Goal: Use online tool/utility: Utilize a website feature to perform a specific function

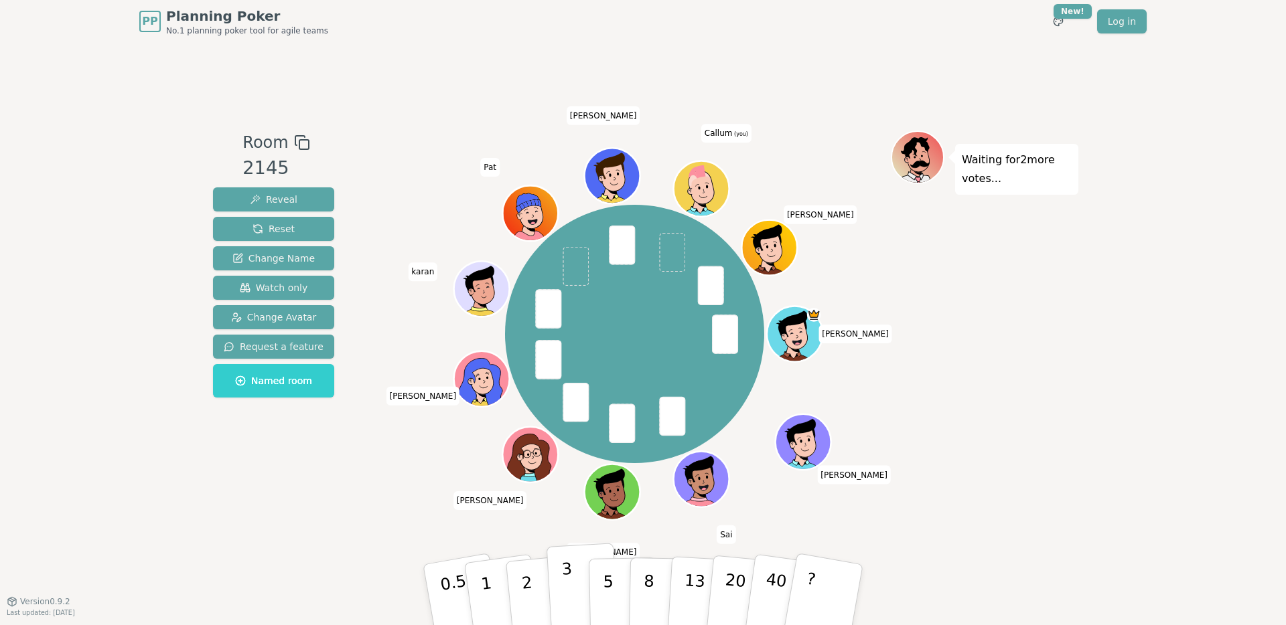
click at [559, 573] on button "3" at bounding box center [582, 595] width 73 height 104
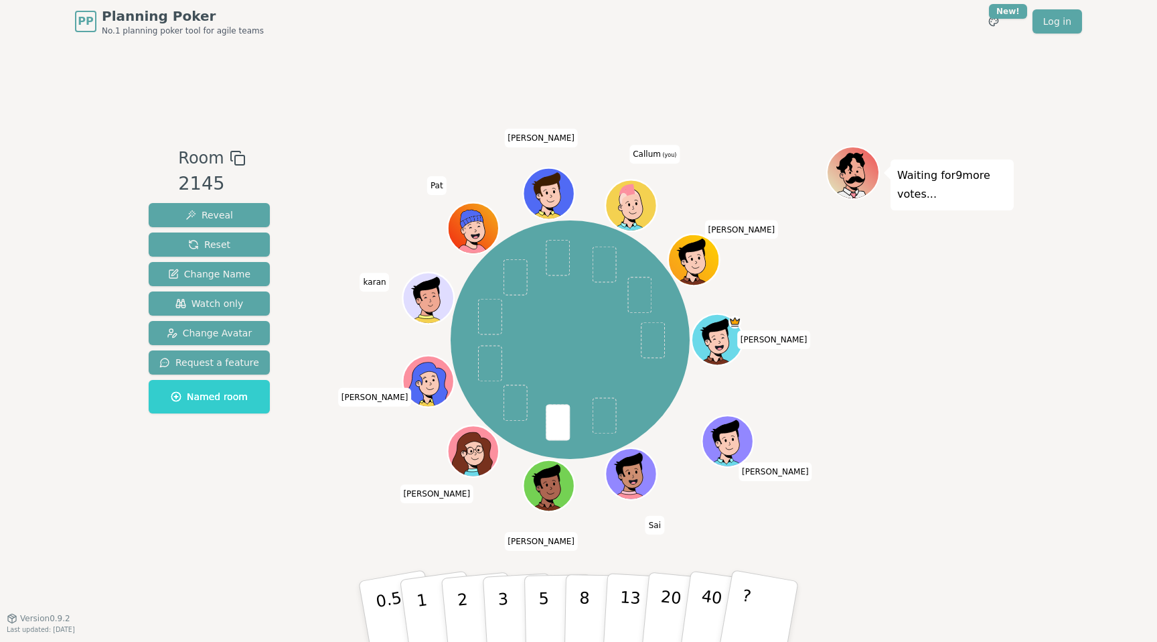
click at [414, 542] on div "Room 2145 Reveal Reset Change Name Watch only Change Avatar Request a feature N…" at bounding box center [578, 330] width 871 height 575
click at [506, 601] on p "3" at bounding box center [504, 612] width 15 height 73
click at [495, 597] on button "3" at bounding box center [518, 611] width 73 height 104
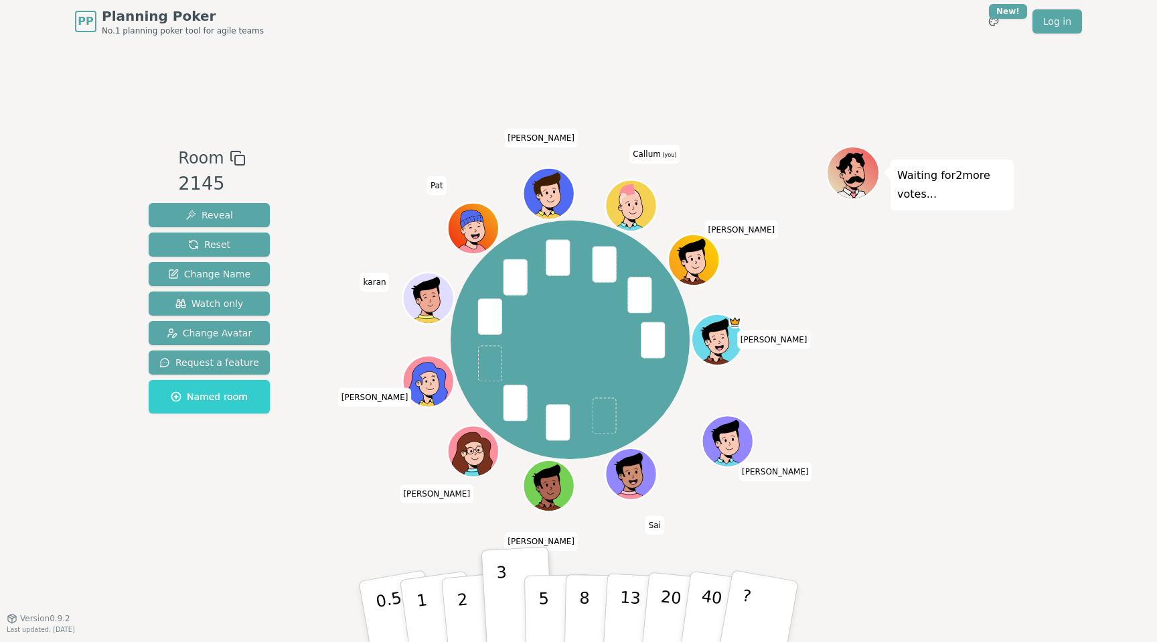
click at [1023, 365] on div "PP Planning Poker No.1 planning poker tool for agile teams Toggle theme New! Lo…" at bounding box center [578, 321] width 1157 height 642
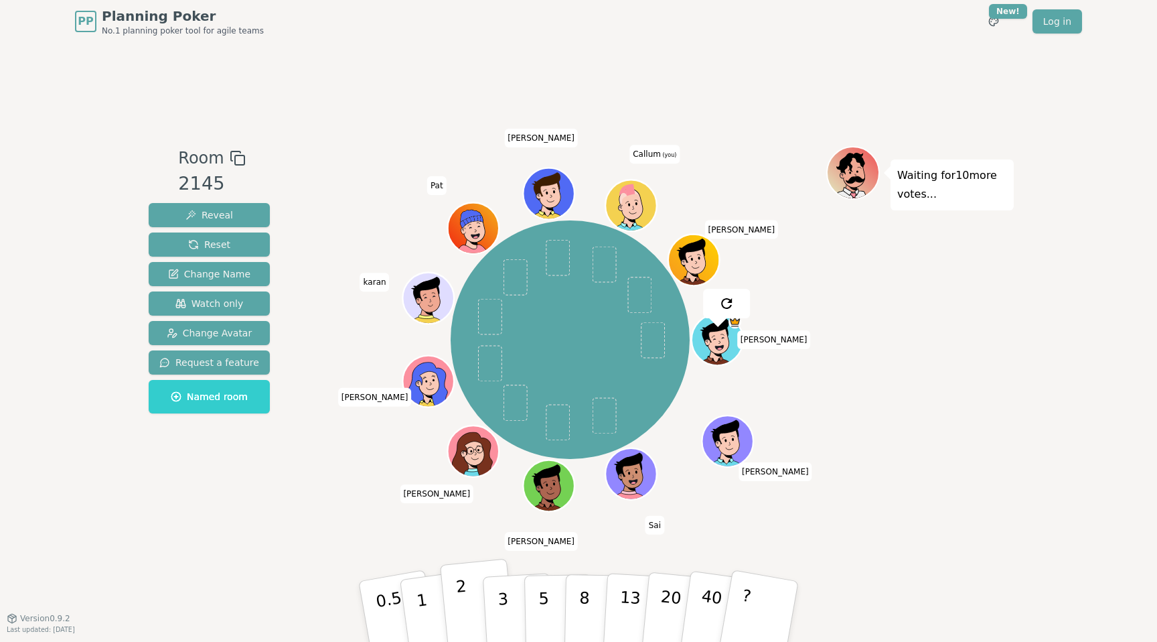
click at [453, 602] on button "2" at bounding box center [478, 611] width 76 height 106
click at [421, 607] on p "1" at bounding box center [424, 613] width 20 height 73
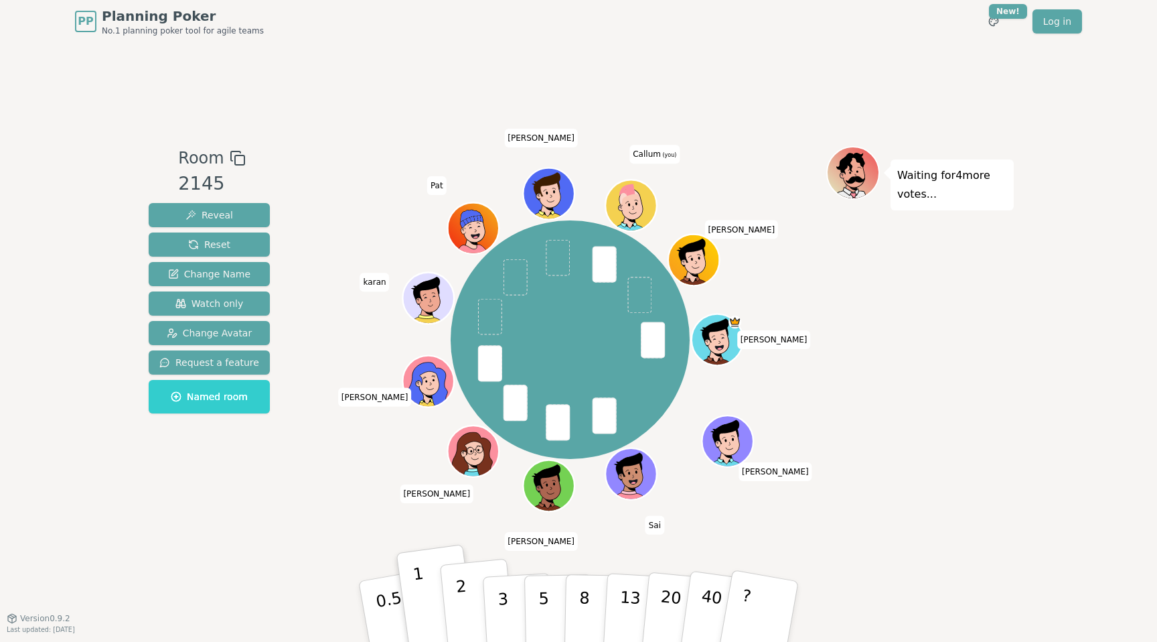
click at [463, 595] on p "2" at bounding box center [463, 613] width 17 height 73
click at [390, 516] on div "Room 2145 Reveal Reset Change Name Watch only Change Avatar Request a feature N…" at bounding box center [578, 330] width 871 height 575
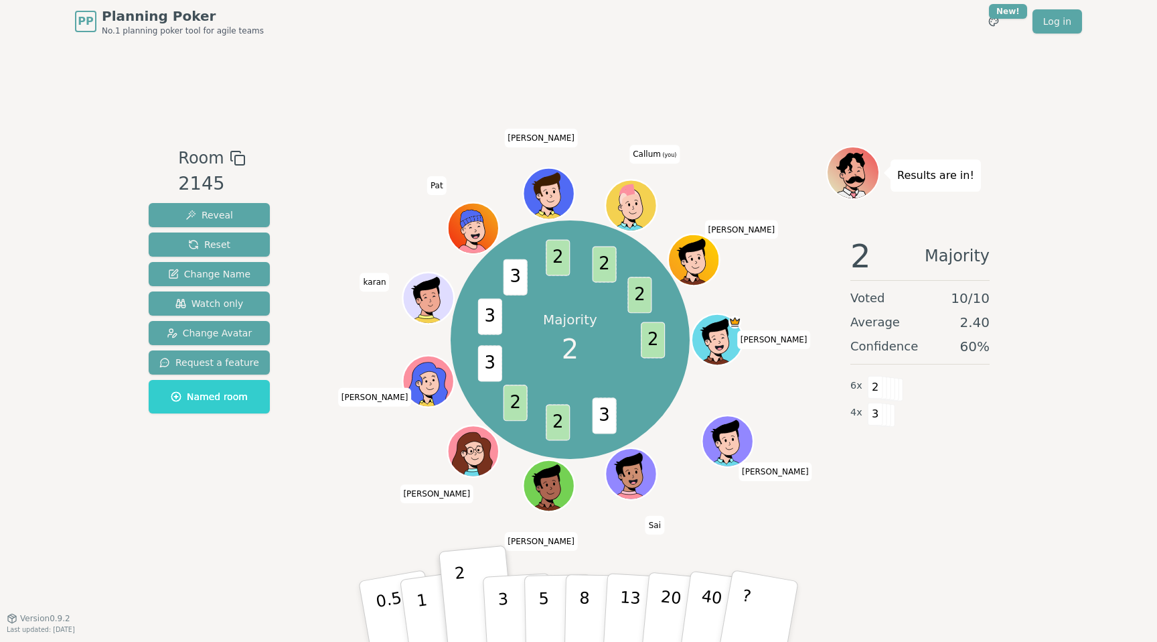
click at [484, 119] on div "Room 2145 Reveal Reset Change Name Watch only Change Avatar Request a feature N…" at bounding box center [578, 330] width 871 height 575
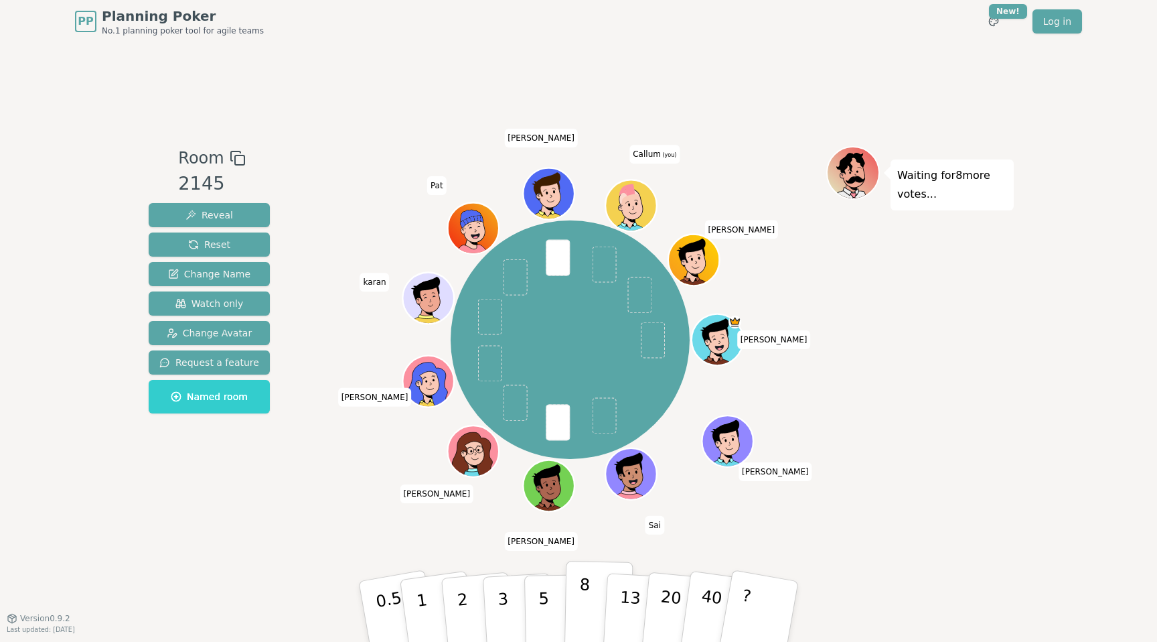
click at [581, 607] on p "8" at bounding box center [584, 611] width 11 height 72
click at [619, 595] on button "13" at bounding box center [639, 611] width 73 height 104
click at [621, 603] on p "13" at bounding box center [629, 611] width 25 height 74
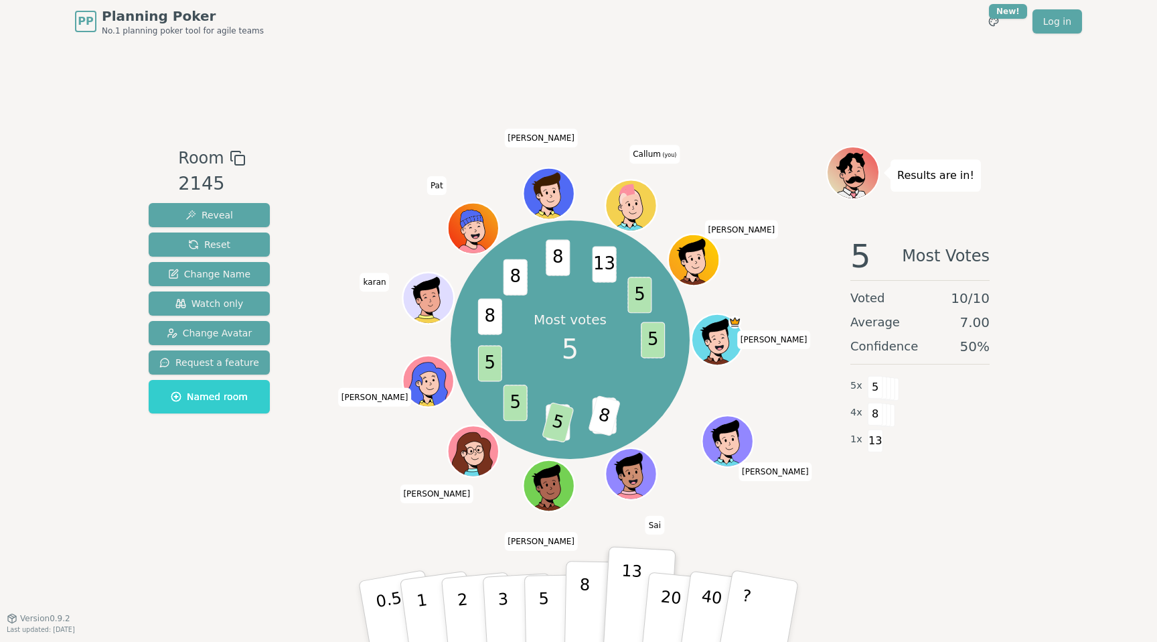
click at [587, 593] on p "8" at bounding box center [584, 611] width 11 height 72
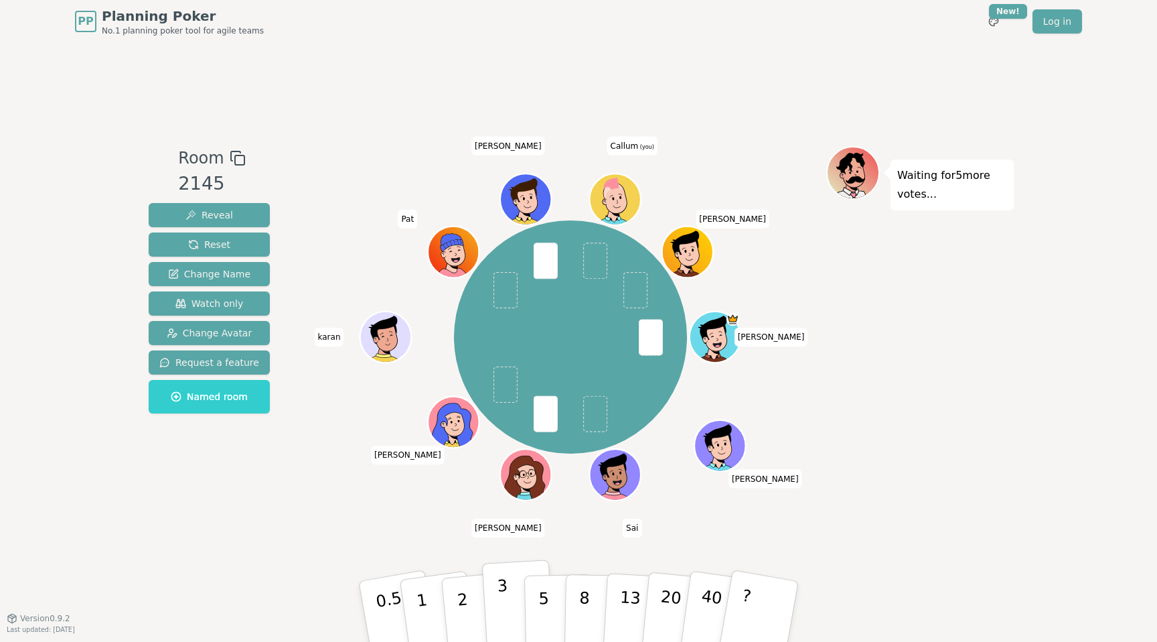
click at [498, 595] on p "3" at bounding box center [504, 612] width 15 height 73
click at [343, 512] on div "[PERSON_NAME] [PERSON_NAME] [PERSON_NAME] [PERSON_NAME] (you) [PERSON_NAME]" at bounding box center [570, 330] width 512 height 368
click at [723, 119] on div "Room 2145 Reveal Reset Change Name Watch only Change Avatar Request a feature N…" at bounding box center [578, 330] width 871 height 575
click at [208, 550] on div "Room 2145 Reveal Reset Change Name Watch only Change Avatar Request a feature N…" at bounding box center [578, 330] width 871 height 575
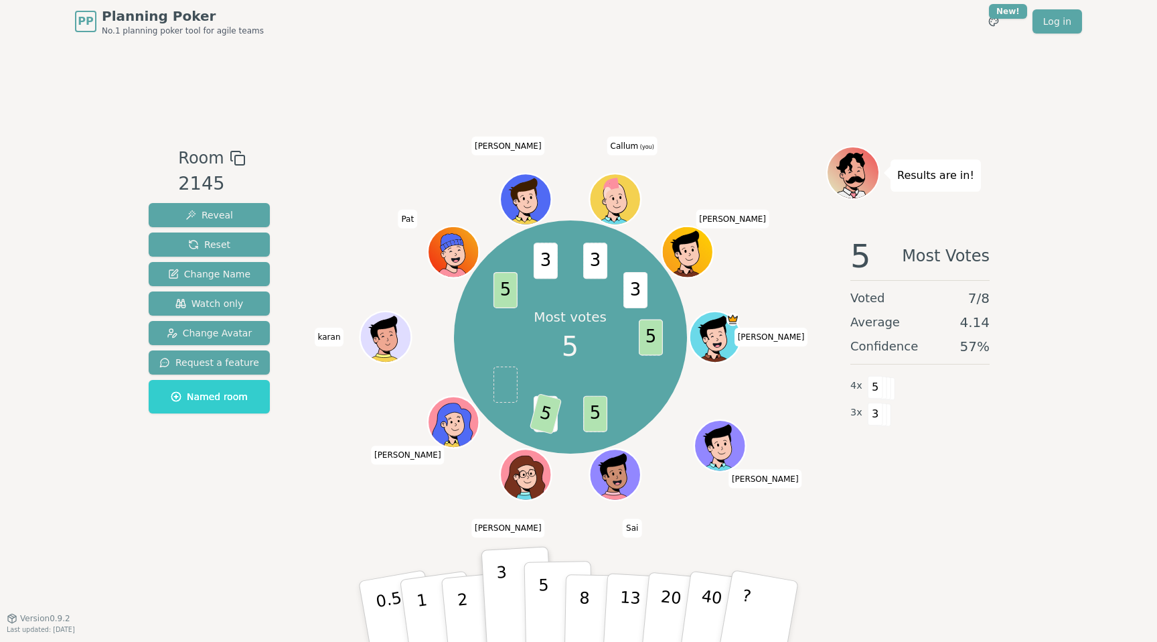
click at [547, 582] on button "5" at bounding box center [558, 611] width 69 height 102
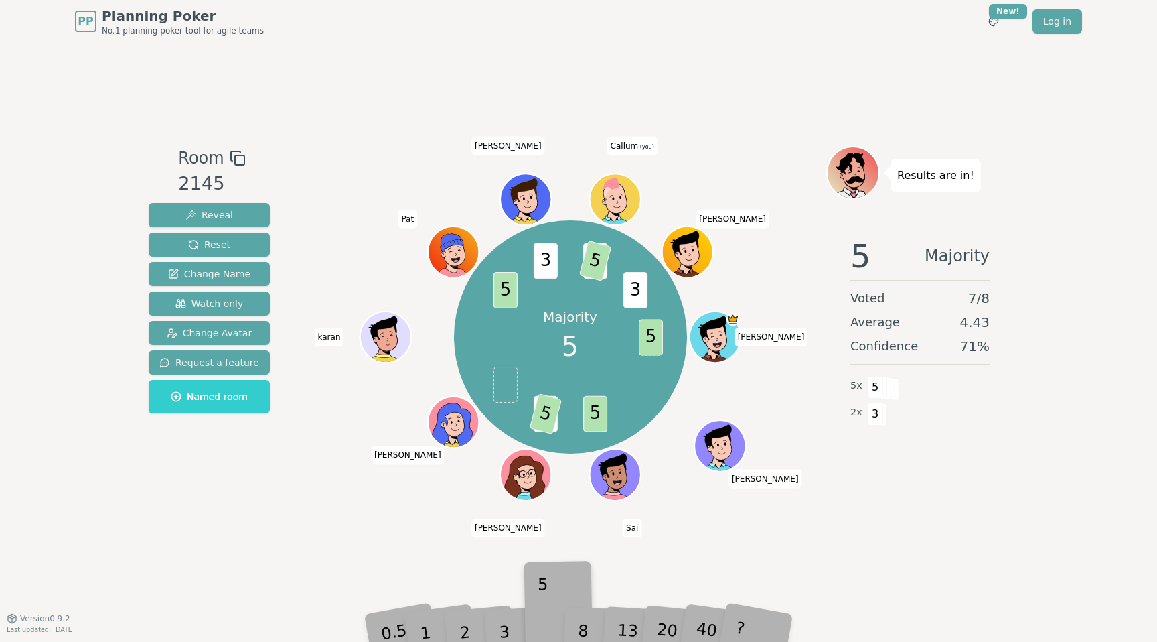
click at [547, 583] on div "Room 2145 Reveal Reset Change Name Watch only Change Avatar Request a feature N…" at bounding box center [578, 330] width 871 height 575
drag, startPoint x: 535, startPoint y: 604, endPoint x: 538, endPoint y: 616, distance: 12.3
click at [538, 616] on div "3" at bounding box center [518, 611] width 43 height 49
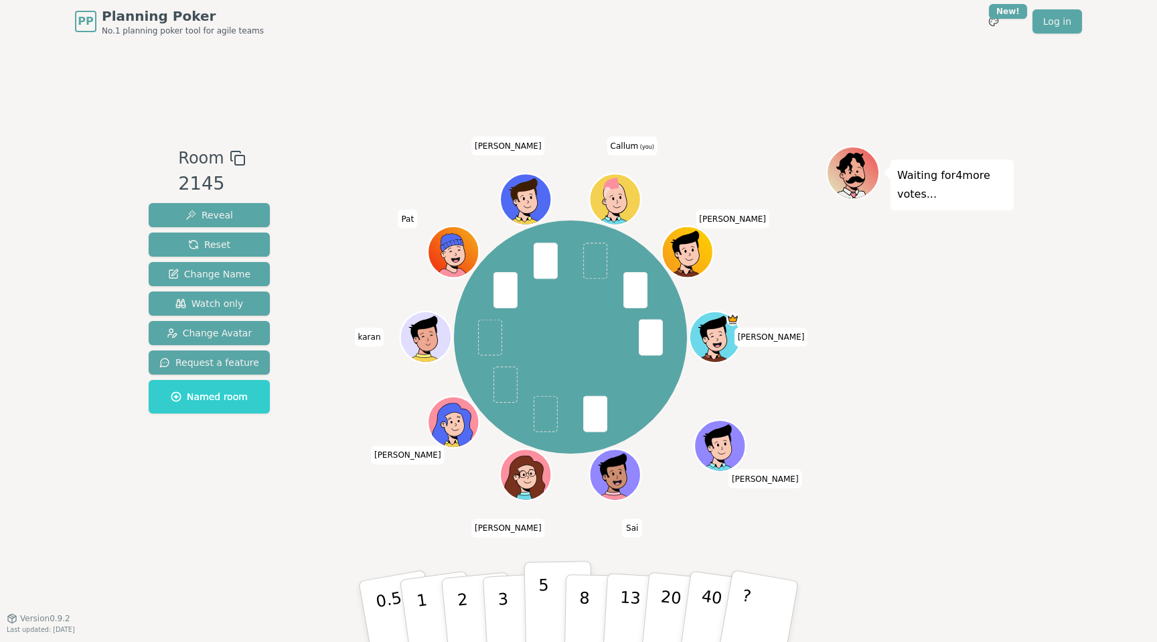
click at [539, 597] on p "5" at bounding box center [543, 611] width 11 height 72
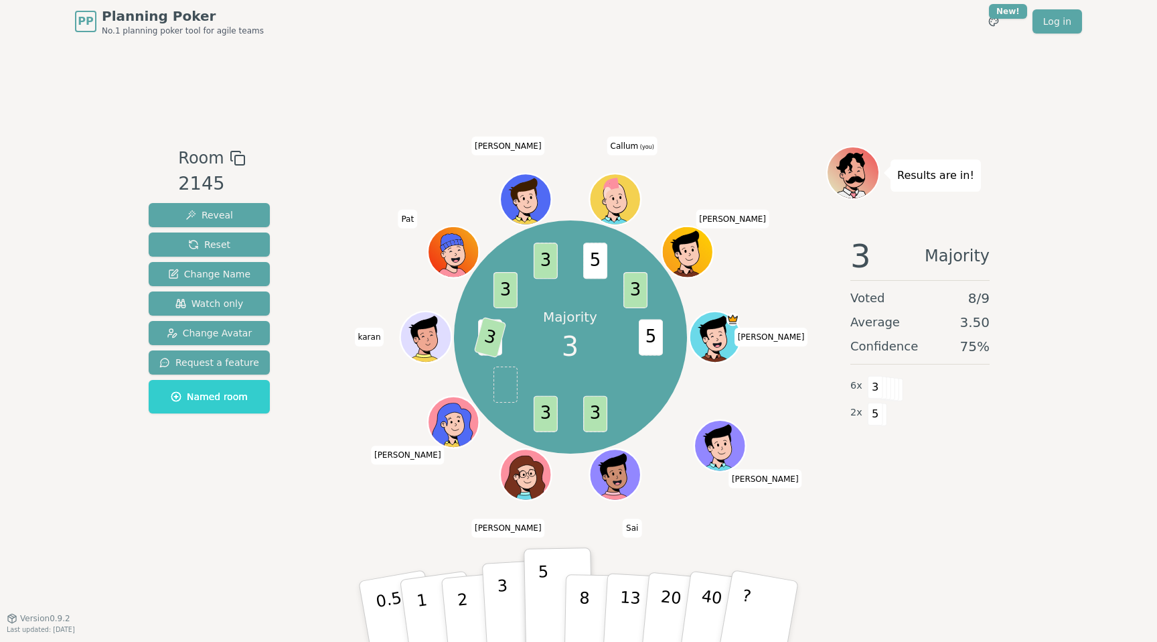
click at [506, 601] on p "3" at bounding box center [504, 612] width 15 height 73
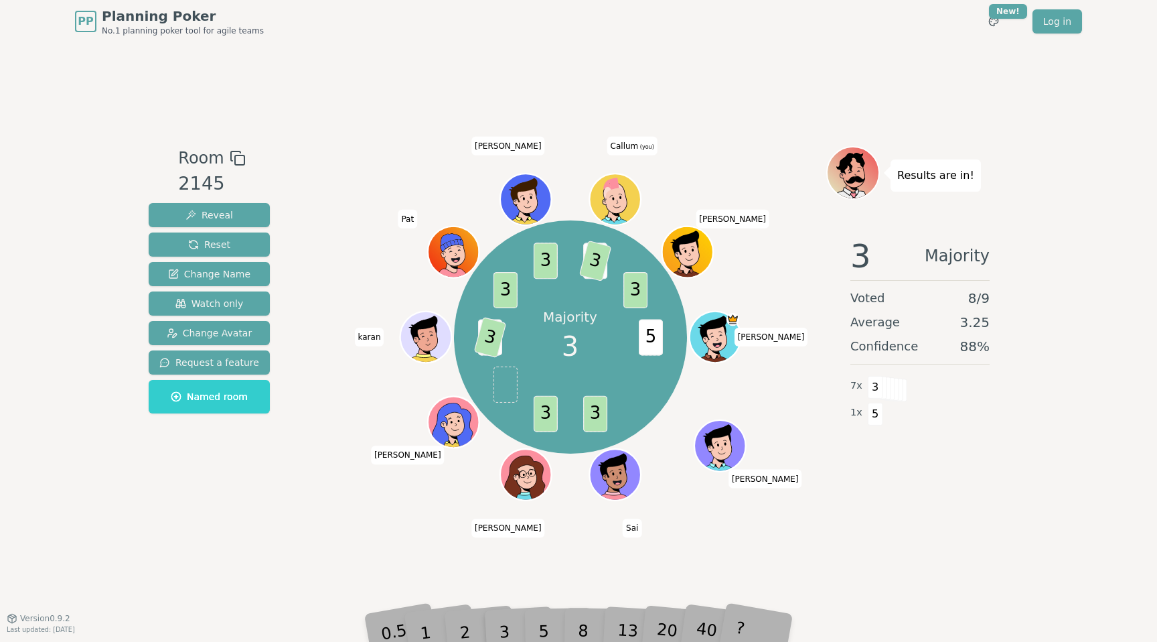
click at [403, 554] on div "Room 2145 Reveal Reset Change Name Watch only Change Avatar Request a feature N…" at bounding box center [578, 330] width 871 height 575
click at [215, 238] on span "Reset" at bounding box center [209, 244] width 42 height 13
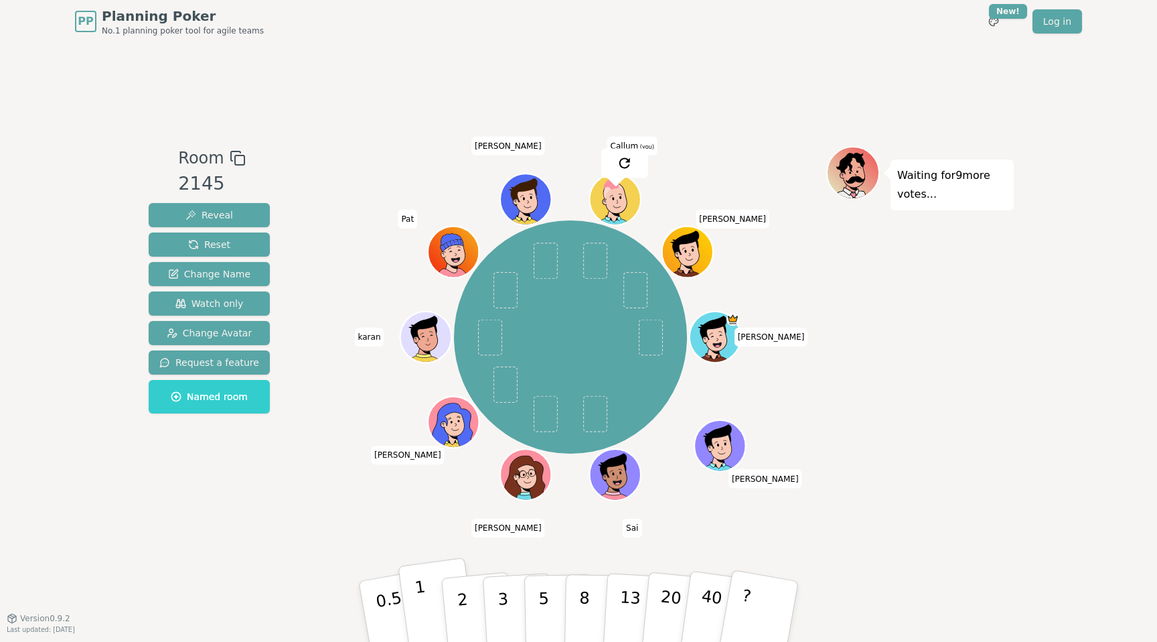
click at [423, 615] on p "1" at bounding box center [424, 613] width 20 height 73
click at [467, 597] on button "2" at bounding box center [478, 611] width 76 height 106
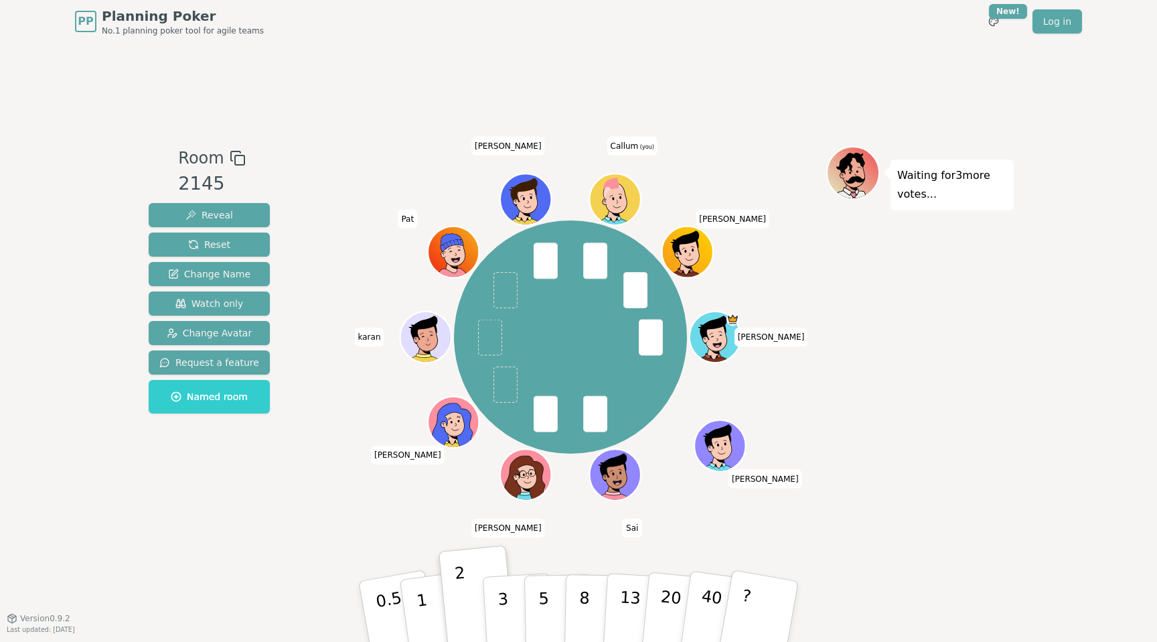
click at [248, 562] on div "Room 2145 Reveal Reset Change Name Watch only Change Avatar Request a feature N…" at bounding box center [578, 330] width 871 height 575
